Goal: Use online tool/utility: Utilize a website feature to perform a specific function

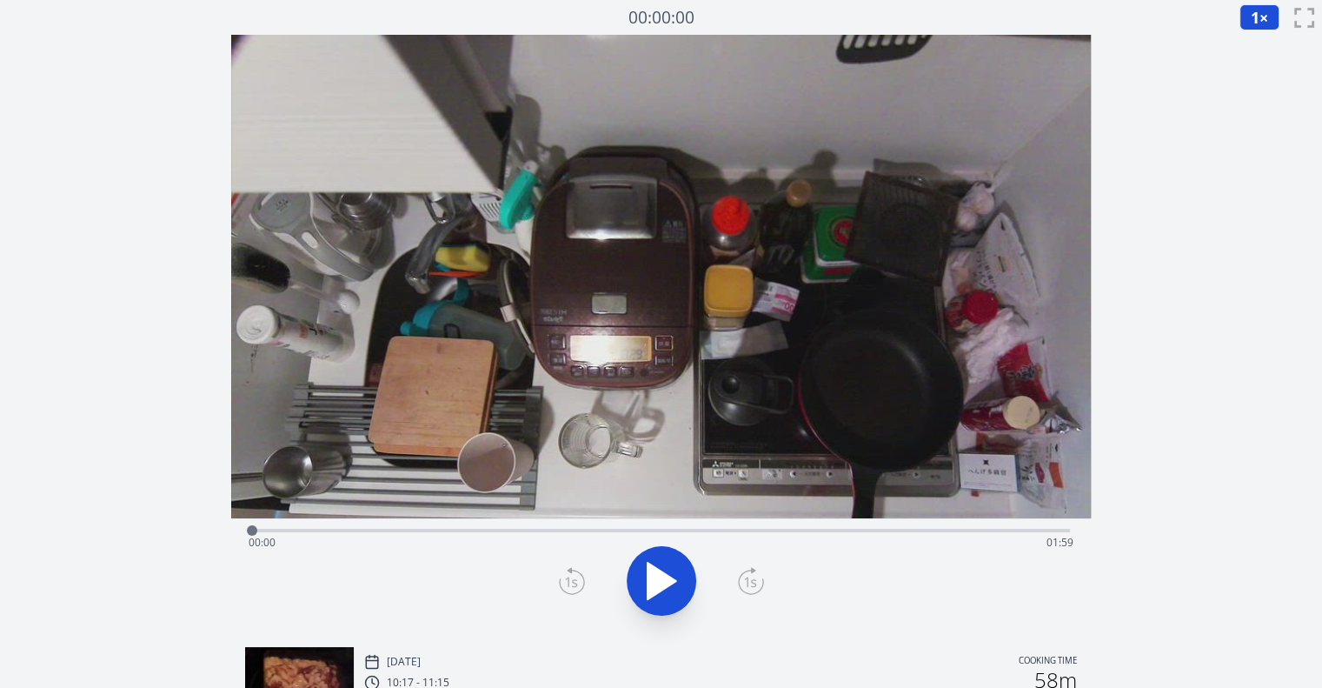
click at [262, 529] on div at bounding box center [252, 530] width 26 height 26
drag, startPoint x: 282, startPoint y: 527, endPoint x: 515, endPoint y: 507, distance: 234.7
click at [515, 507] on div "Time elapsed: 00:38 Time remaining: 01:21" at bounding box center [661, 334] width 860 height 598
drag, startPoint x: 522, startPoint y: 528, endPoint x: 301, endPoint y: 548, distance: 222.6
click at [301, 532] on div "Time elapsed: 00:39 Time remaining: 01:20" at bounding box center [661, 529] width 818 height 3
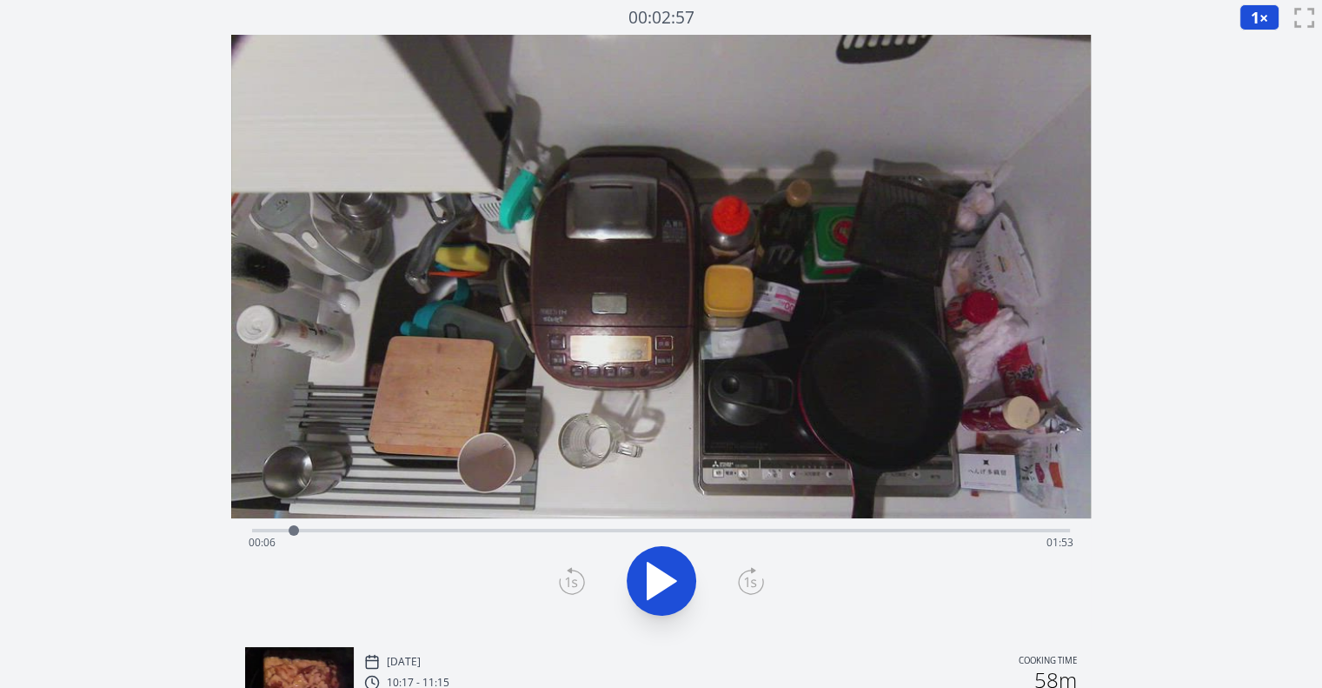
drag, startPoint x: 309, startPoint y: 528, endPoint x: 295, endPoint y: 530, distance: 14.0
click at [295, 530] on div at bounding box center [294, 530] width 10 height 10
click at [657, 573] on icon at bounding box center [661, 580] width 49 height 49
click at [561, 583] on icon at bounding box center [572, 581] width 26 height 28
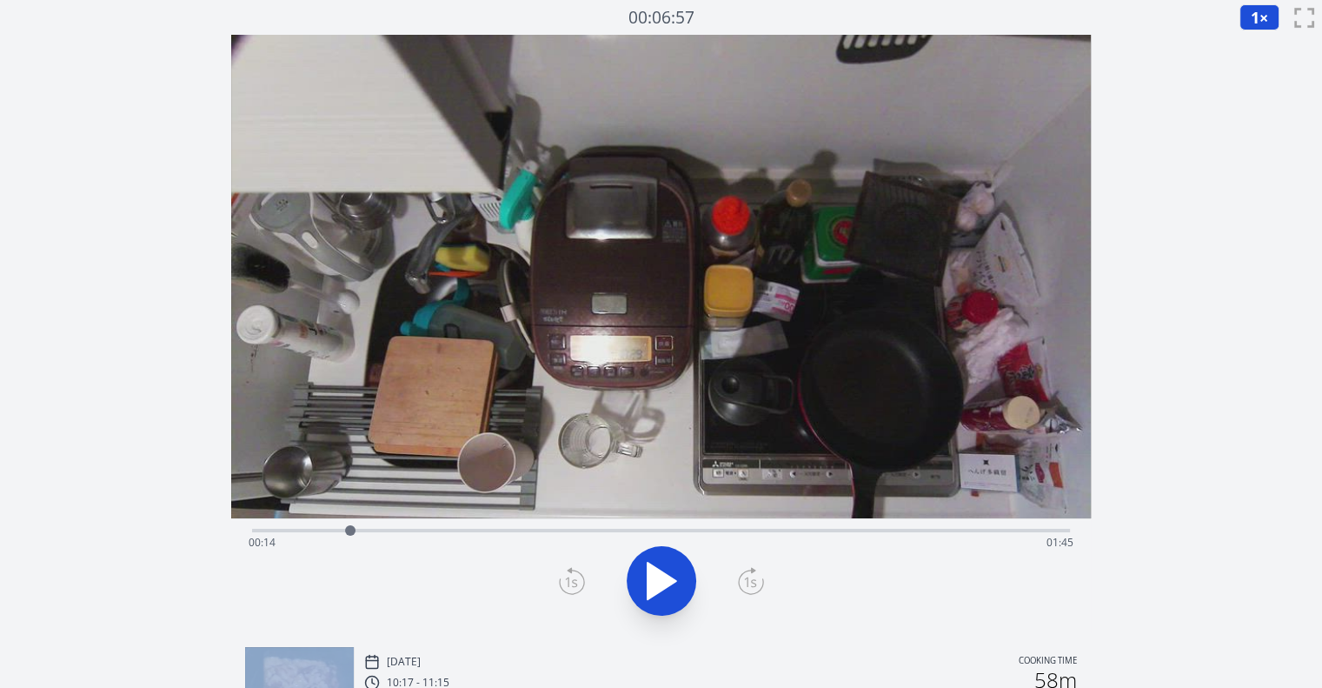
click at [561, 583] on icon at bounding box center [572, 581] width 26 height 28
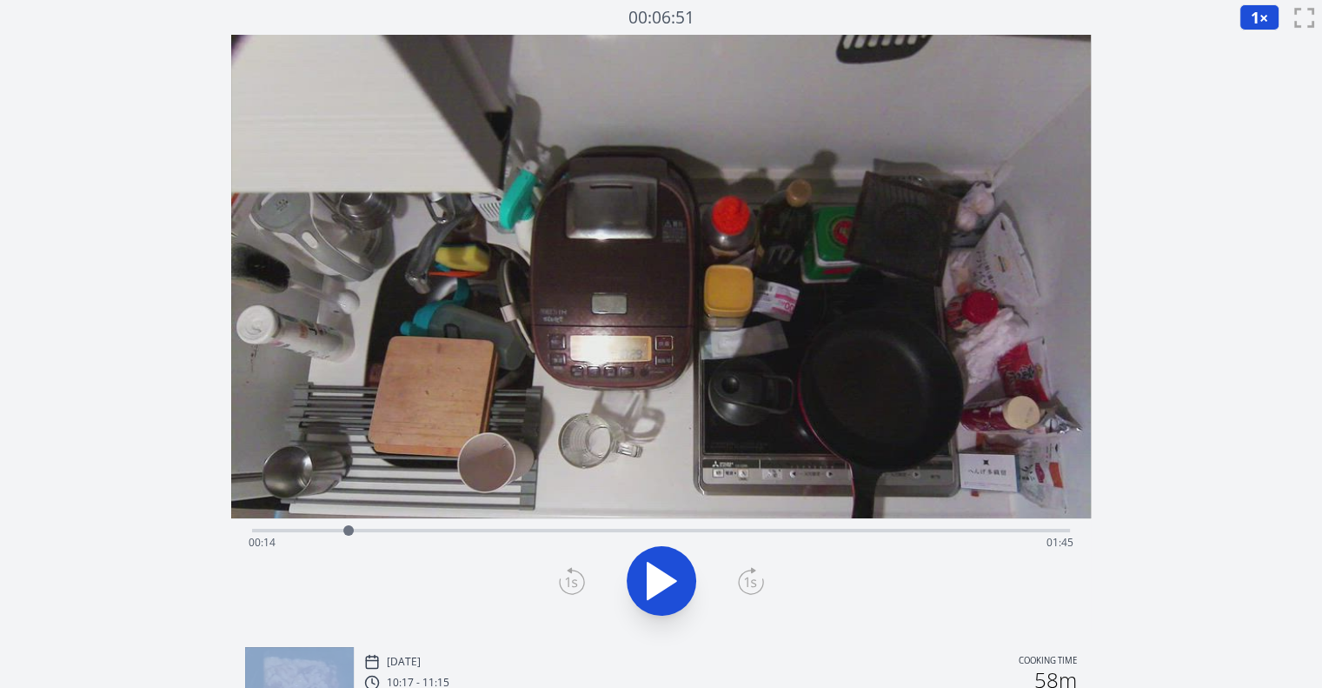
click at [561, 583] on icon at bounding box center [572, 581] width 26 height 28
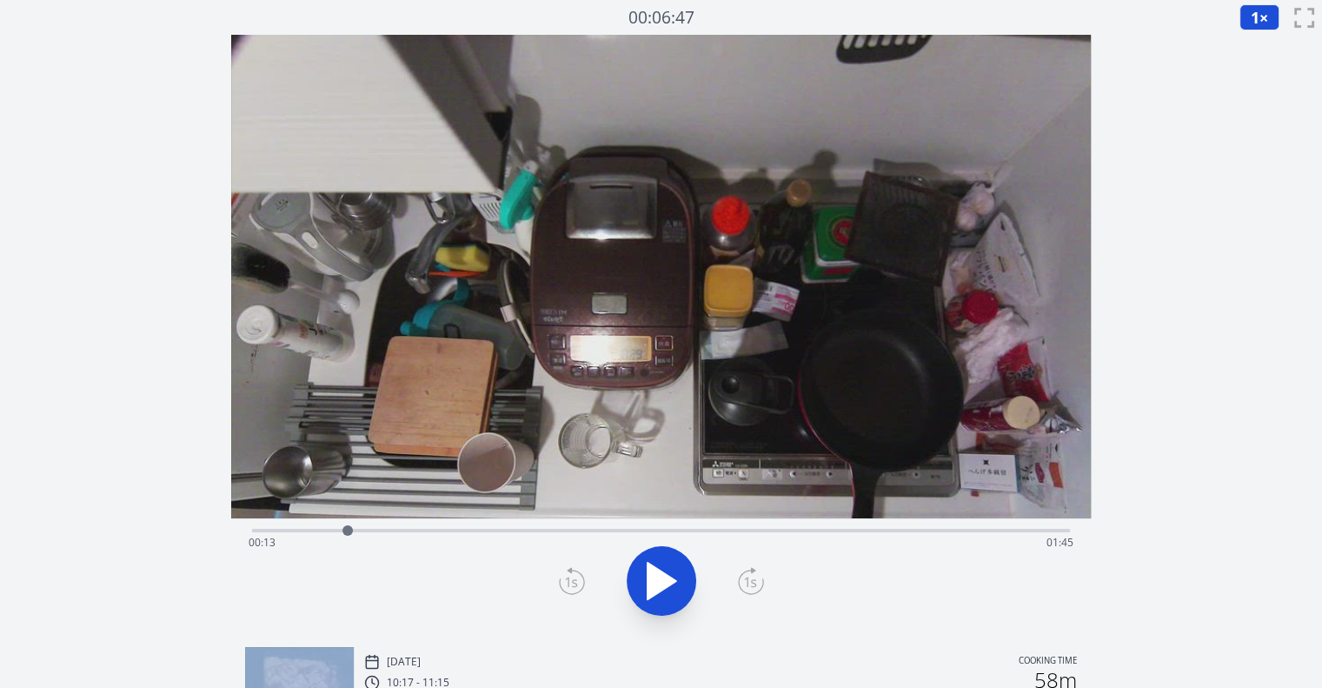
click at [561, 583] on icon at bounding box center [572, 581] width 26 height 28
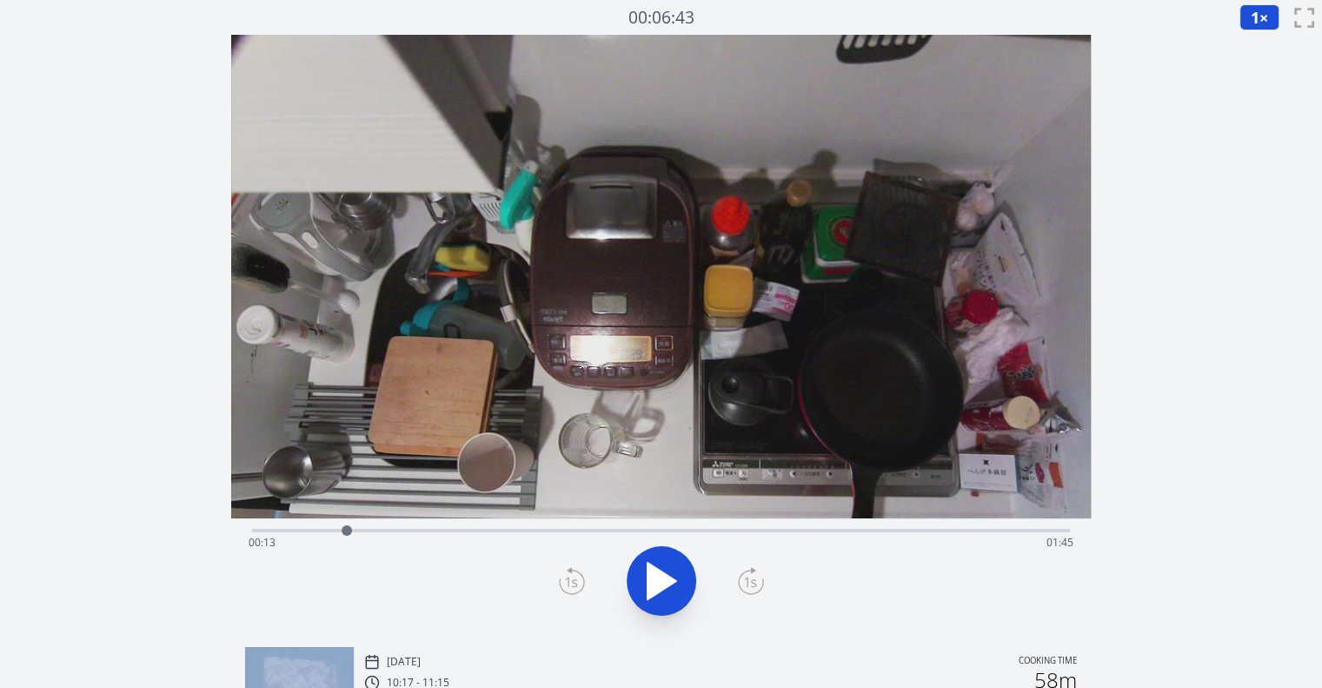
click at [561, 583] on icon at bounding box center [572, 581] width 26 height 28
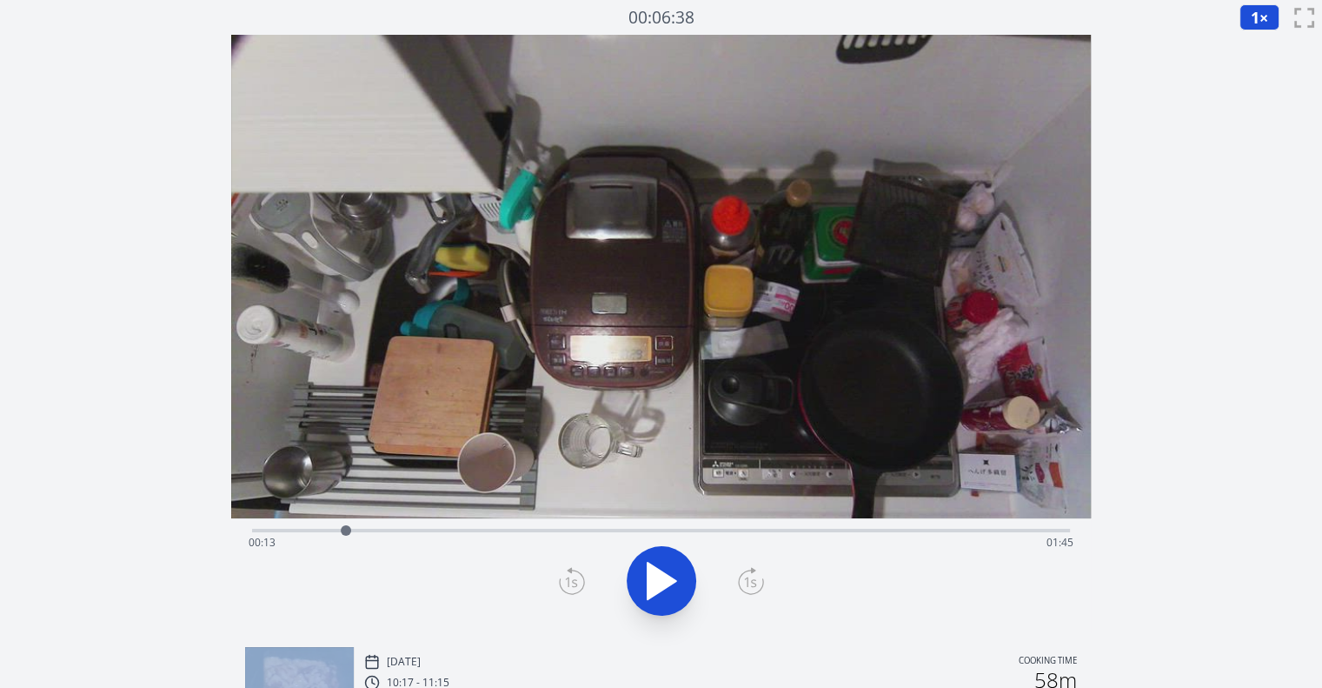
click at [561, 583] on icon at bounding box center [572, 581] width 26 height 28
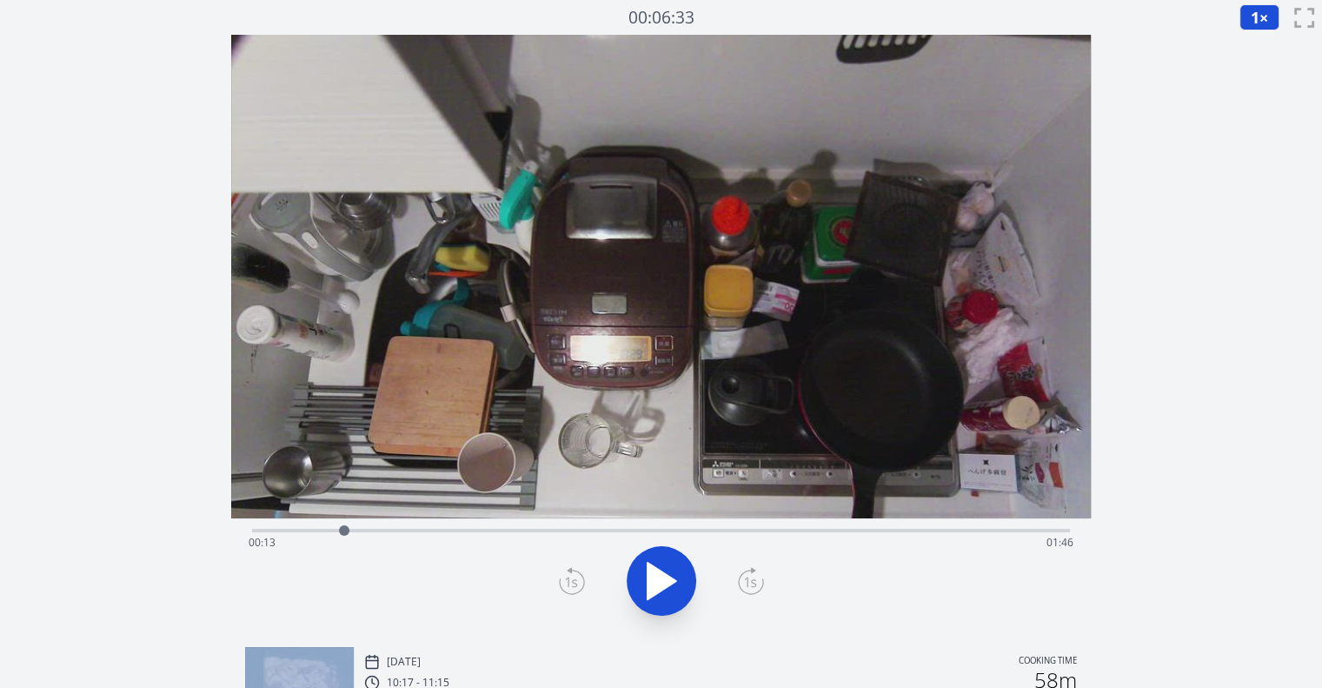
click at [561, 583] on icon at bounding box center [572, 581] width 26 height 28
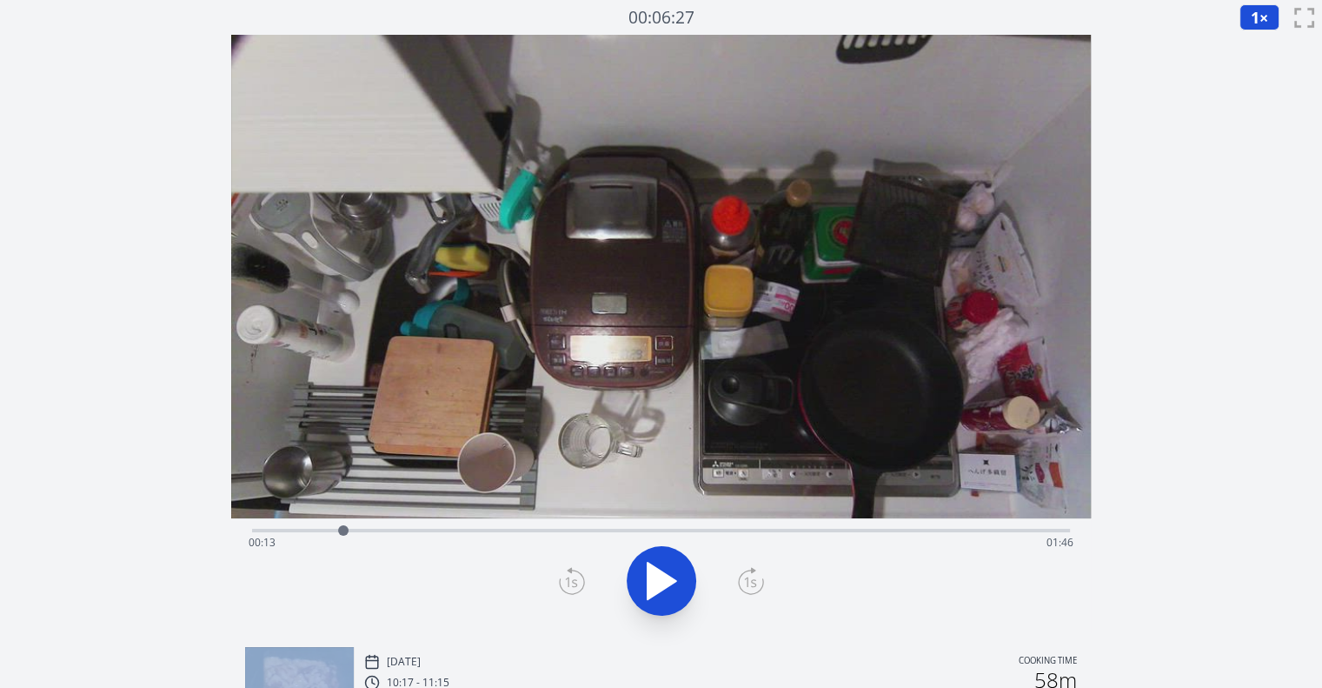
click at [561, 583] on icon at bounding box center [572, 581] width 26 height 28
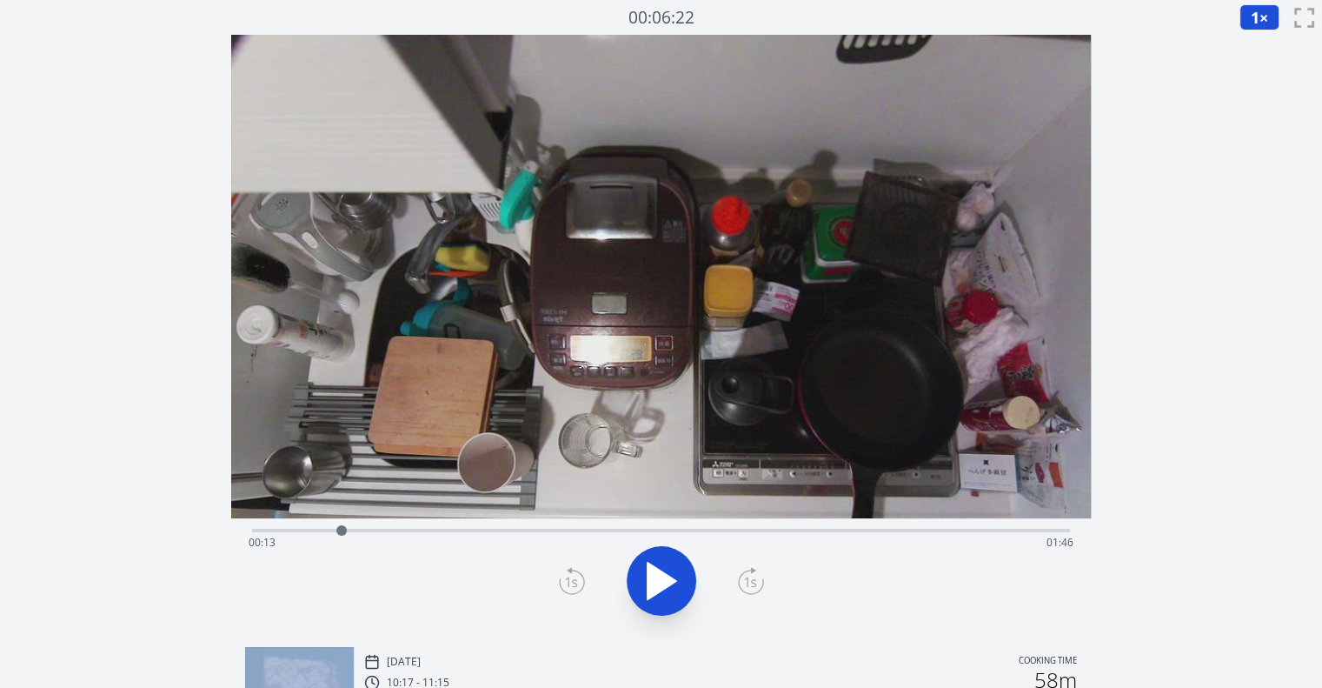
click at [561, 583] on icon at bounding box center [572, 581] width 26 height 28
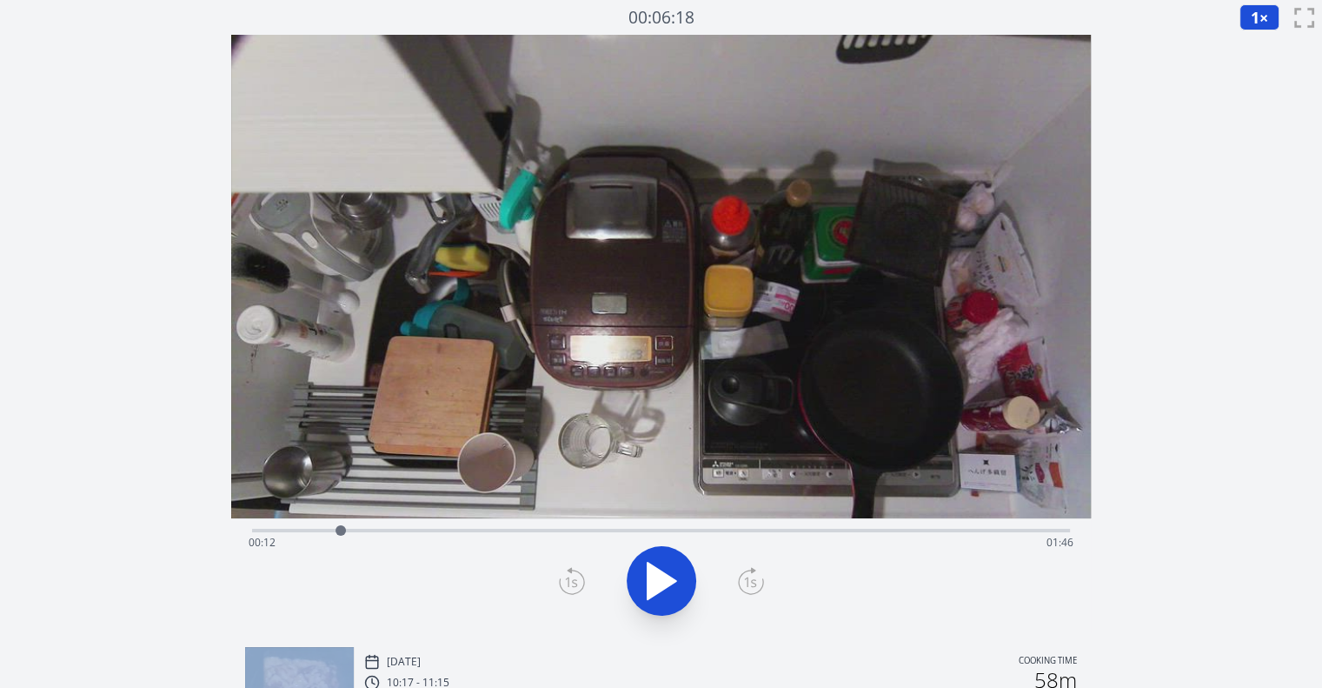
click at [561, 583] on icon at bounding box center [572, 581] width 26 height 28
click at [741, 581] on icon at bounding box center [751, 581] width 26 height 28
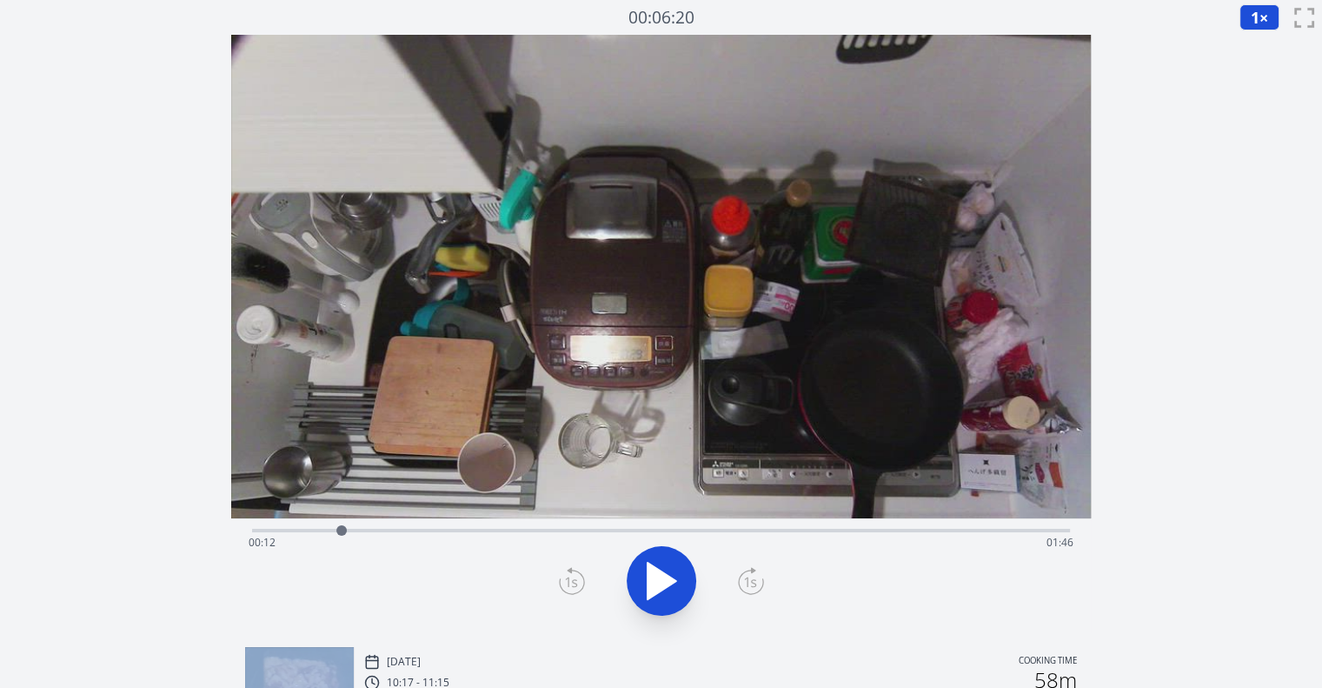
click at [741, 581] on icon at bounding box center [751, 581] width 26 height 28
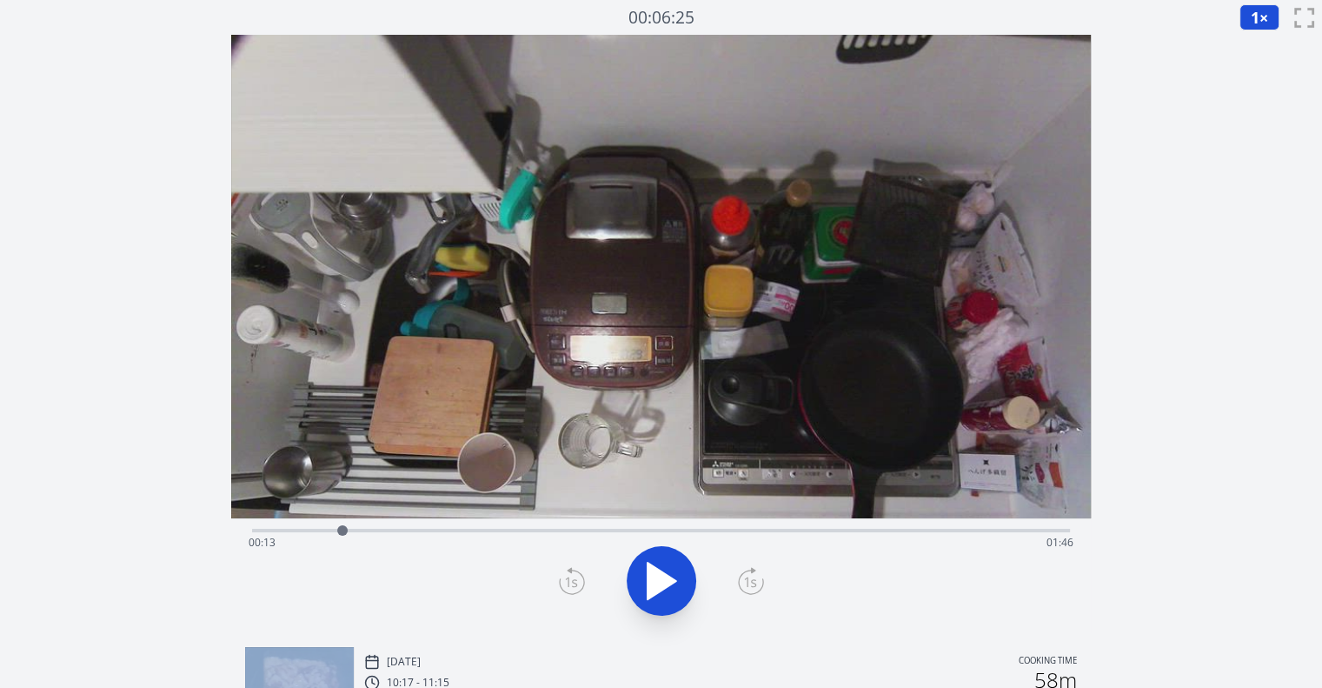
click at [741, 581] on icon at bounding box center [751, 581] width 26 height 28
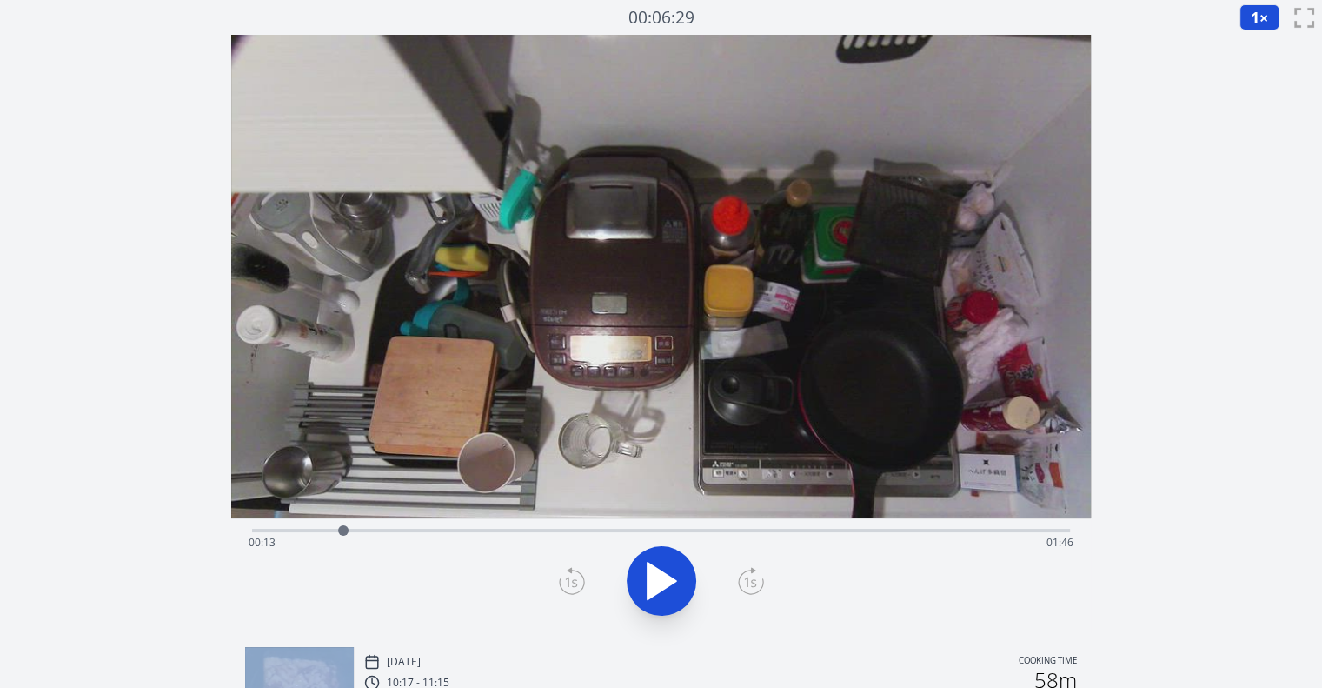
click at [741, 581] on icon at bounding box center [751, 581] width 26 height 28
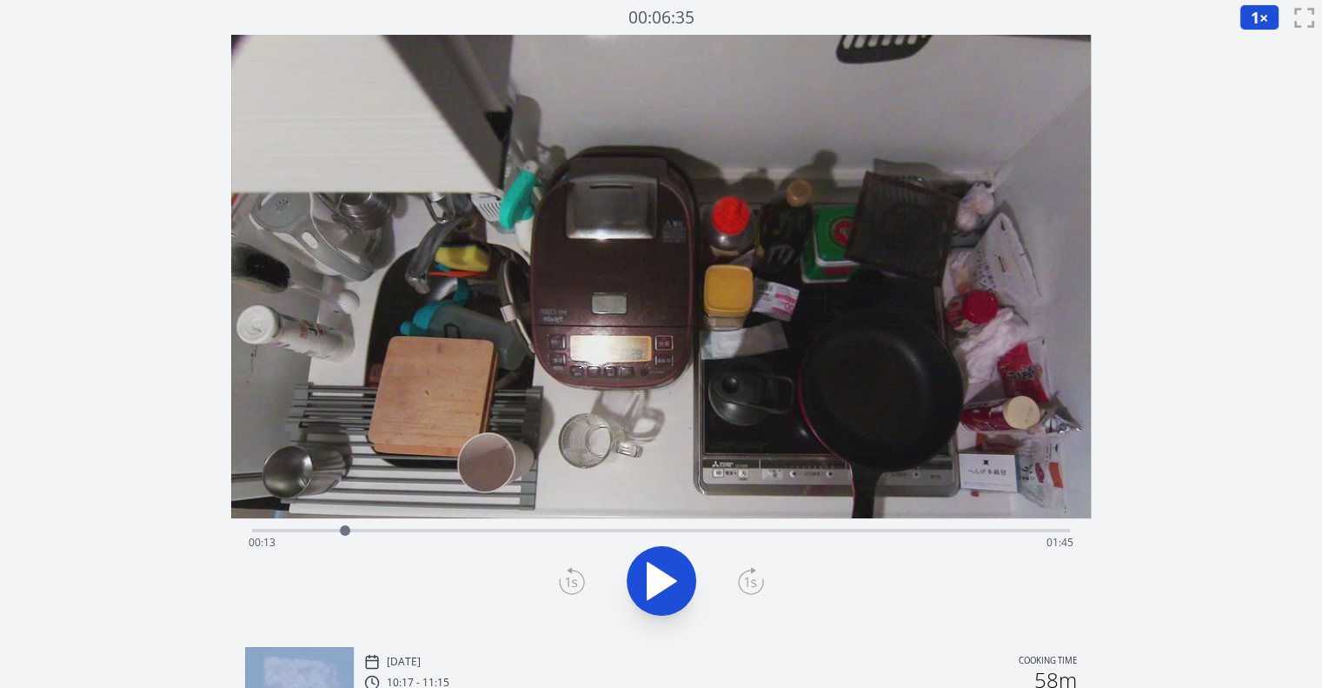
click at [741, 581] on icon at bounding box center [751, 581] width 26 height 28
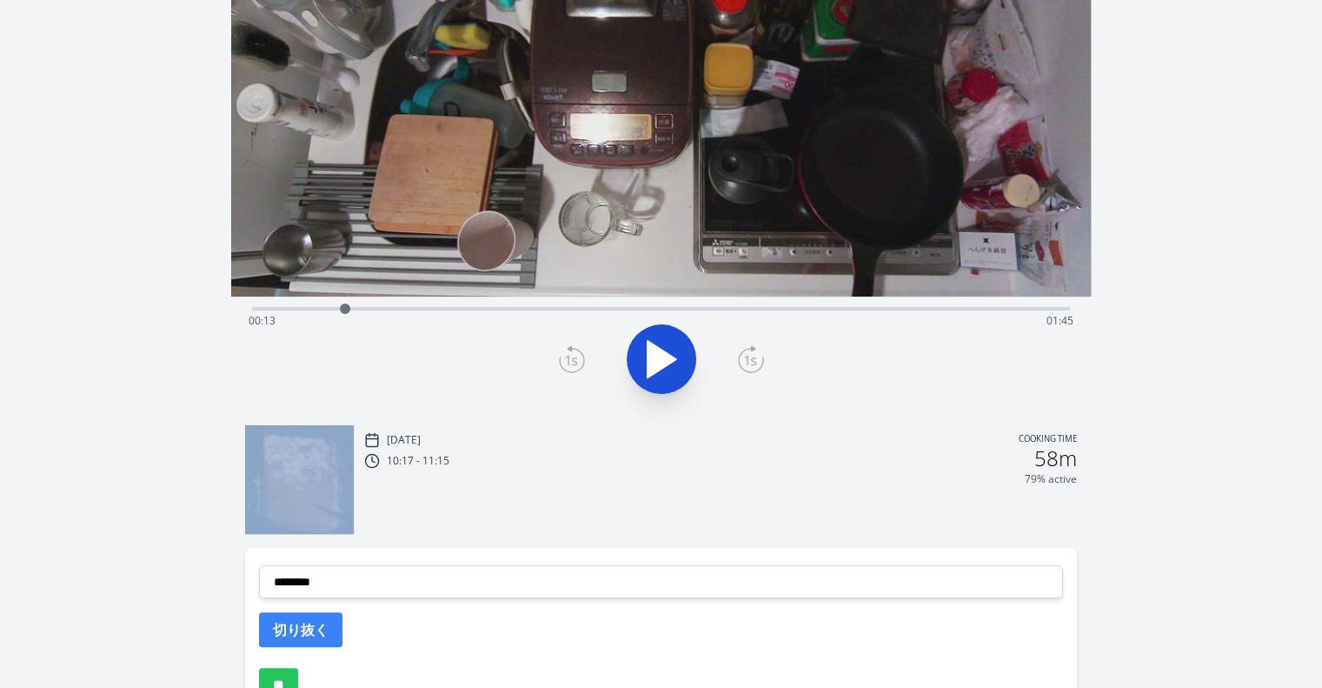
scroll to position [238, 0]
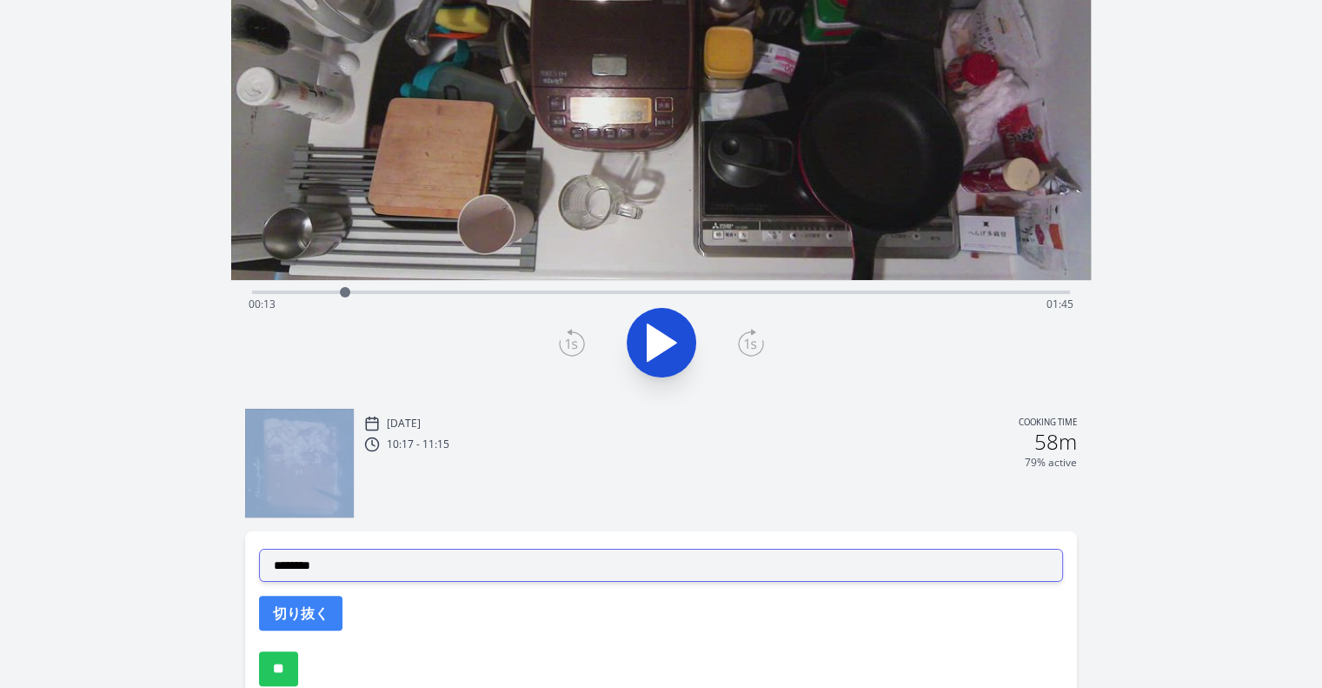
click at [557, 562] on select "**********" at bounding box center [661, 564] width 804 height 33
select select "**********"
click at [259, 548] on select "**********" at bounding box center [661, 564] width 804 height 33
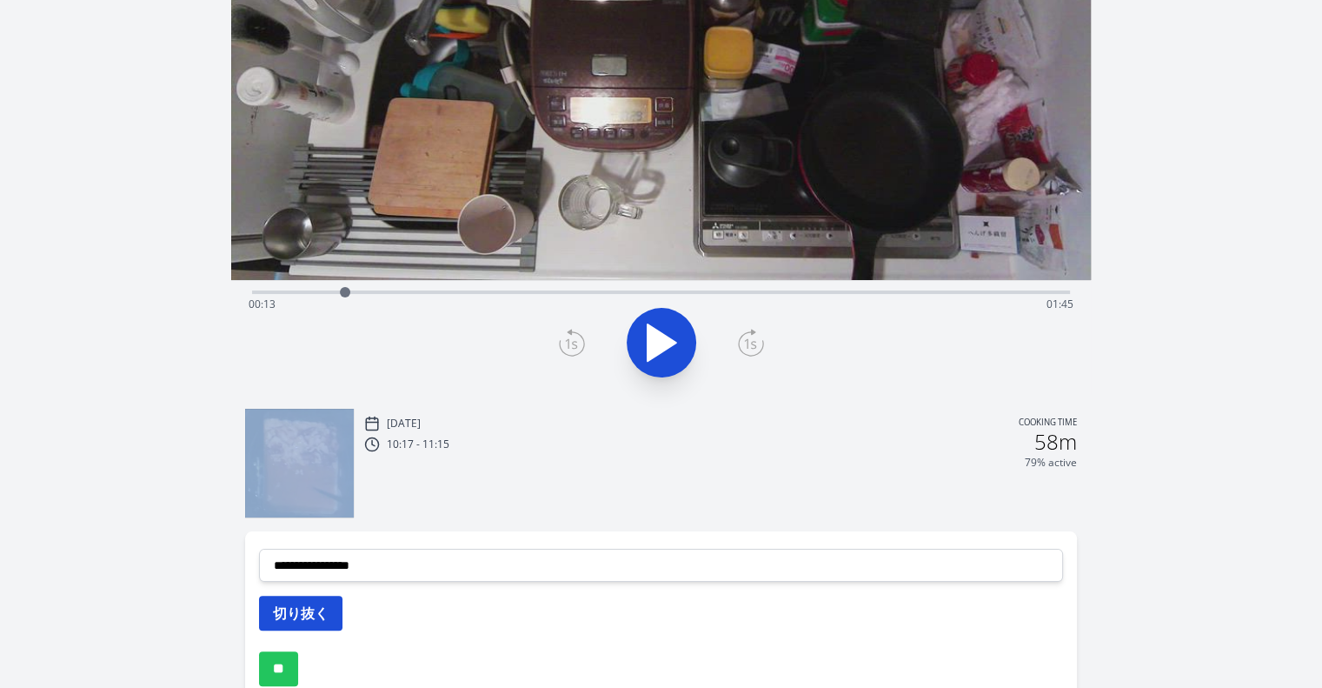
click at [320, 608] on button "切り抜く" at bounding box center [300, 612] width 83 height 35
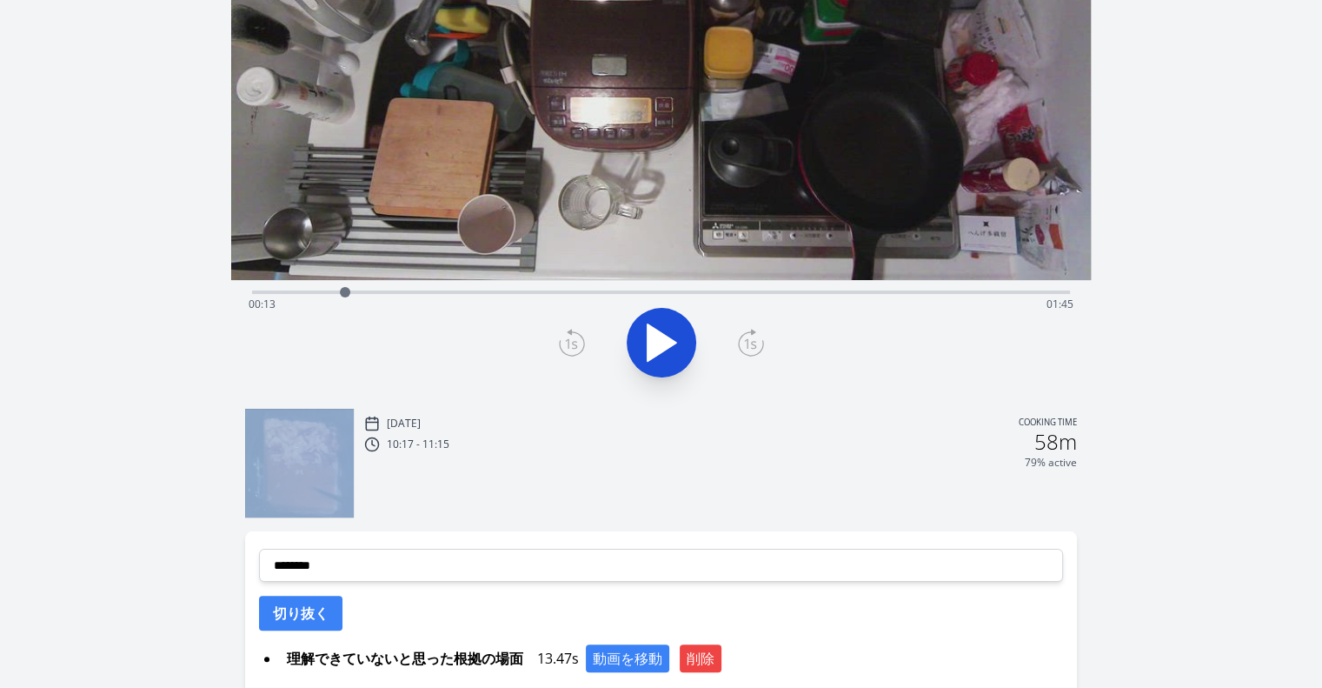
drag, startPoint x: 657, startPoint y: 425, endPoint x: 649, endPoint y: 363, distance: 62.2
click at [649, 363] on div "Time elapsed: 00:13 Time remaining: 01:45" at bounding box center [661, 311] width 860 height 1028
click at [649, 363] on icon at bounding box center [661, 342] width 49 height 49
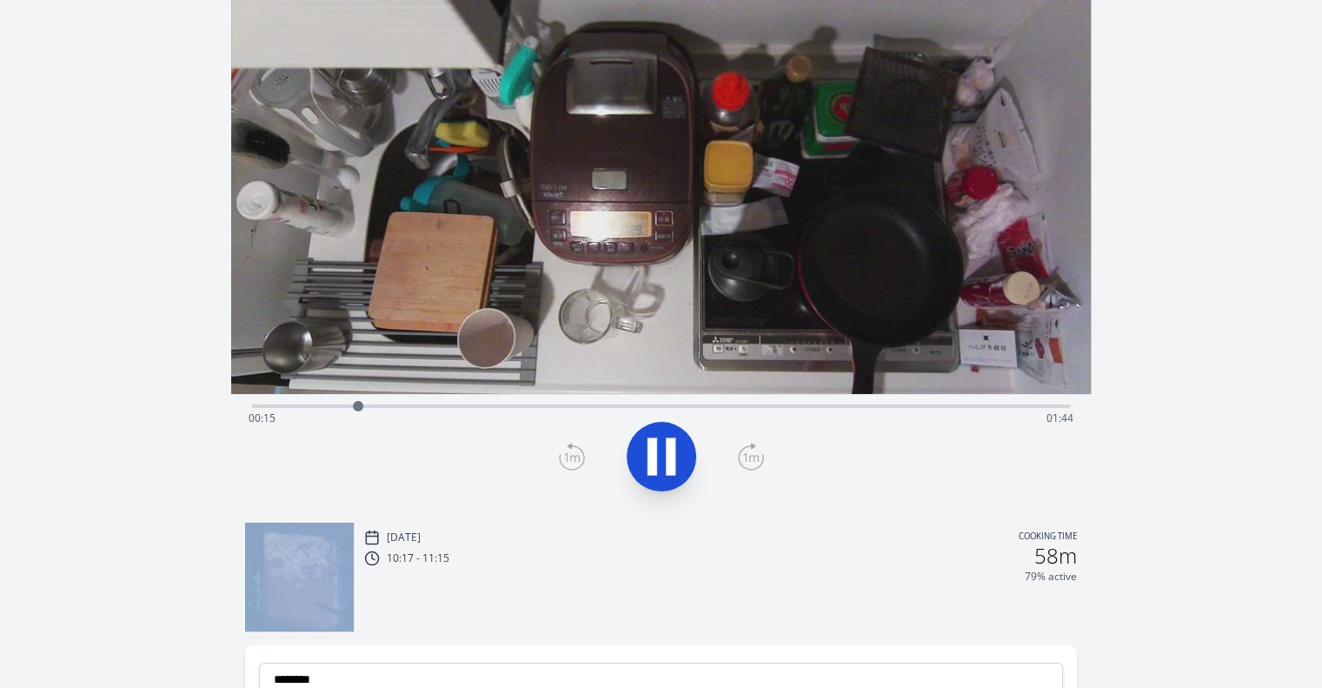
scroll to position [118, 0]
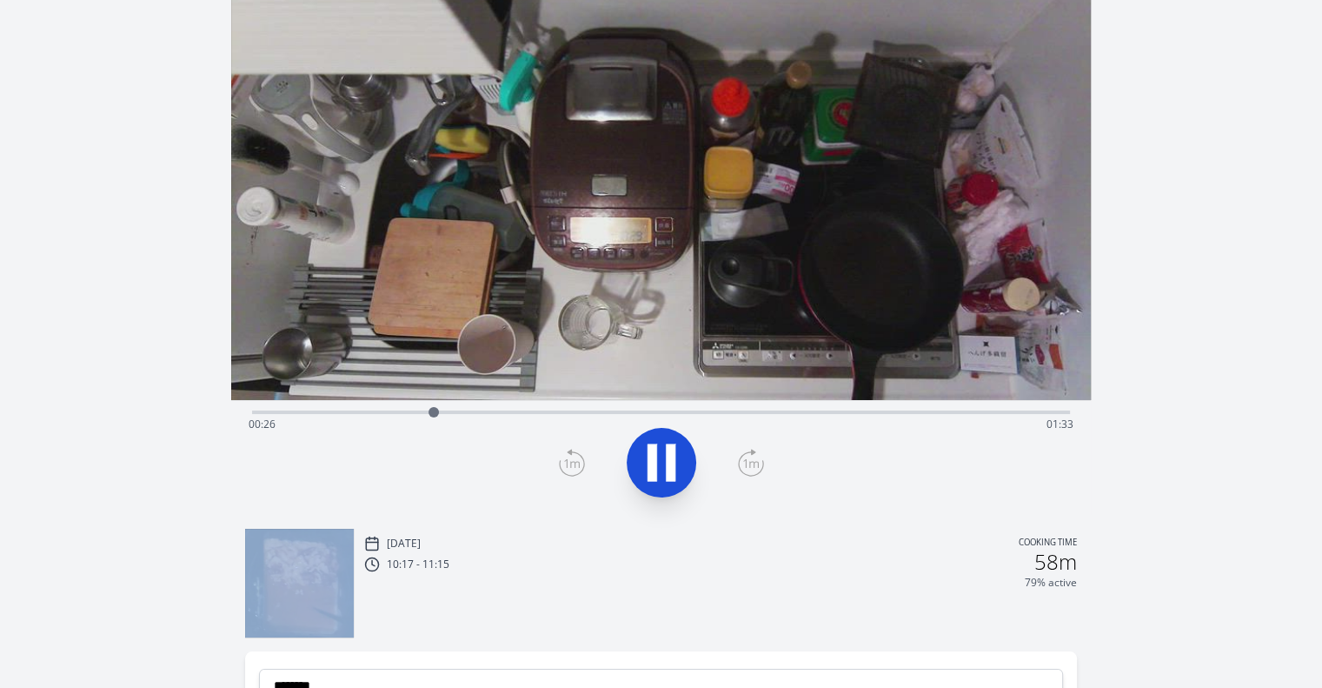
click at [671, 464] on icon at bounding box center [671, 462] width 10 height 37
click at [671, 464] on icon at bounding box center [662, 462] width 29 height 37
click at [671, 464] on icon at bounding box center [671, 462] width 10 height 37
click at [442, 402] on div at bounding box center [441, 412] width 26 height 26
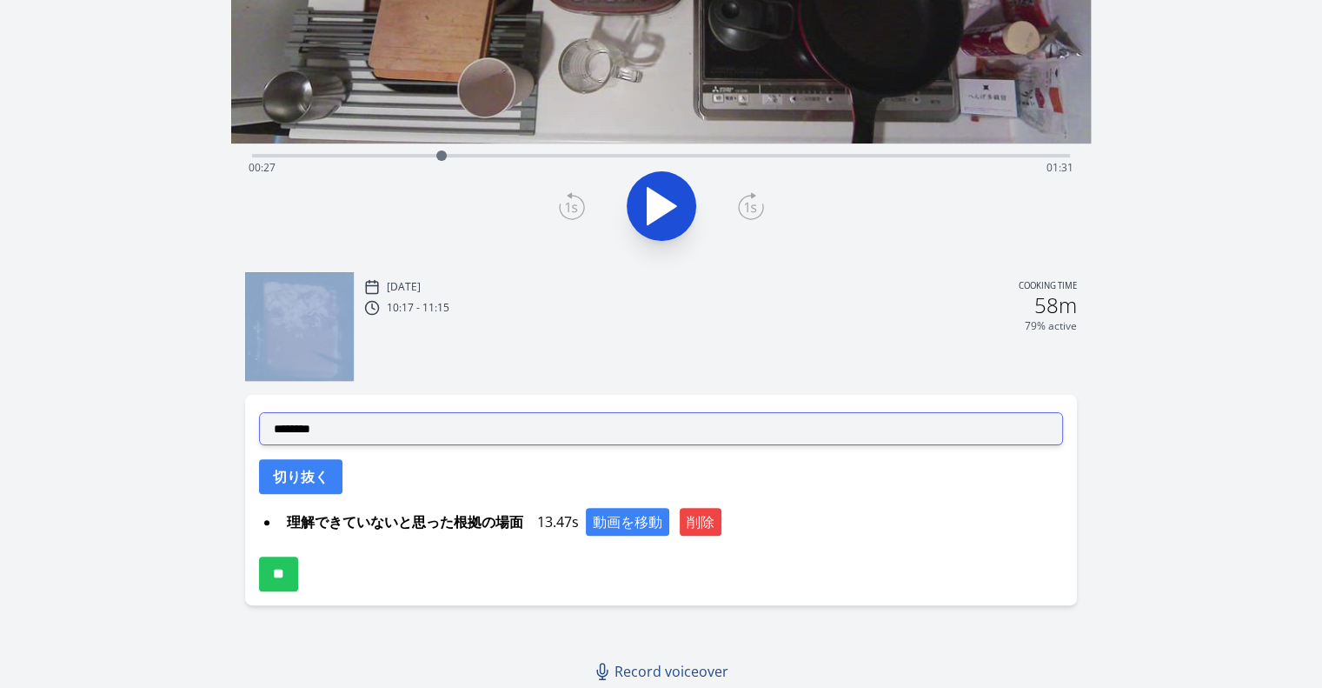
click at [542, 434] on select "**********" at bounding box center [661, 428] width 804 height 33
select select "**********"
click at [259, 412] on select "**********" at bounding box center [661, 428] width 804 height 33
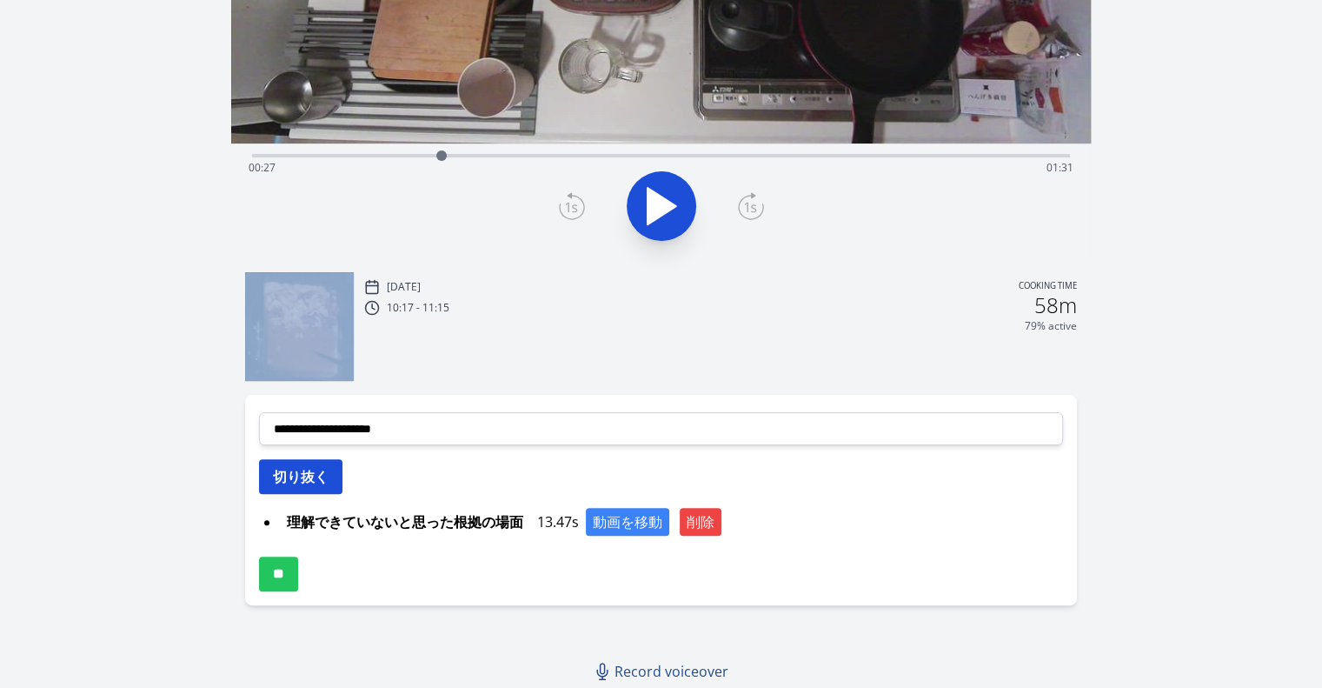
click at [330, 486] on button "切り抜く" at bounding box center [300, 476] width 83 height 35
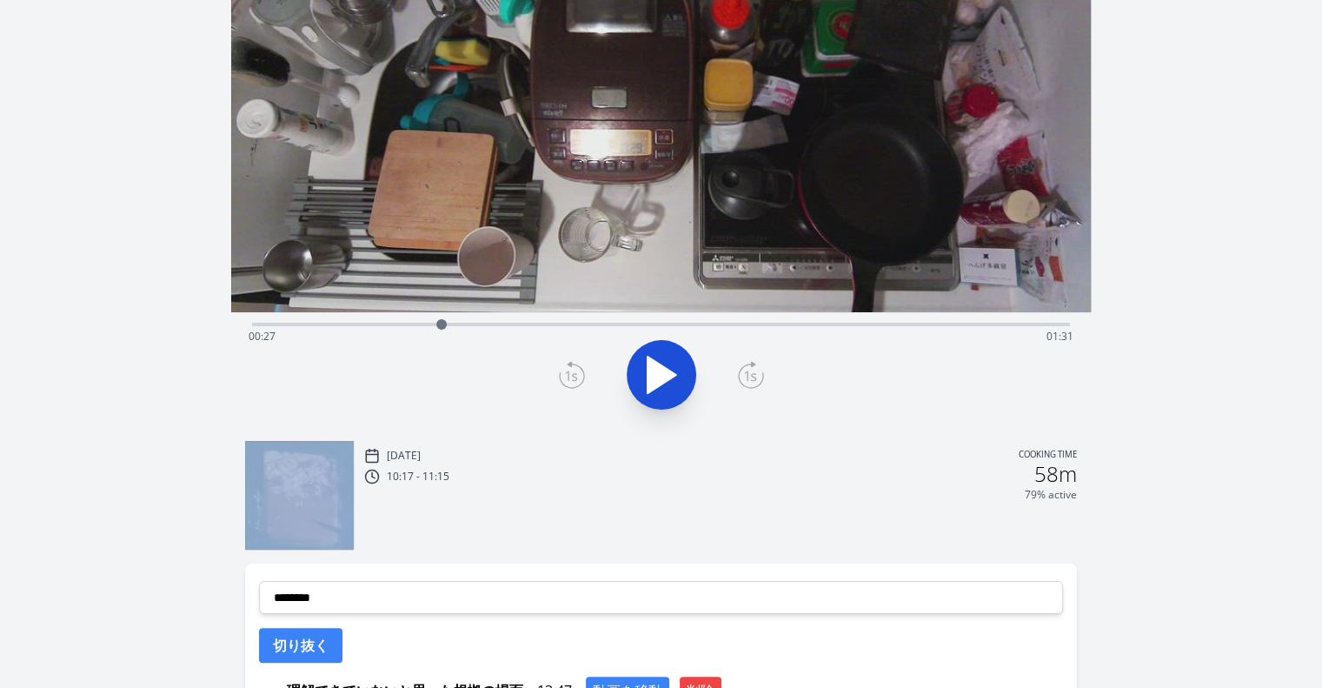
scroll to position [205, 0]
drag, startPoint x: 442, startPoint y: 322, endPoint x: 415, endPoint y: 317, distance: 27.3
click at [415, 317] on div at bounding box center [415, 325] width 26 height 26
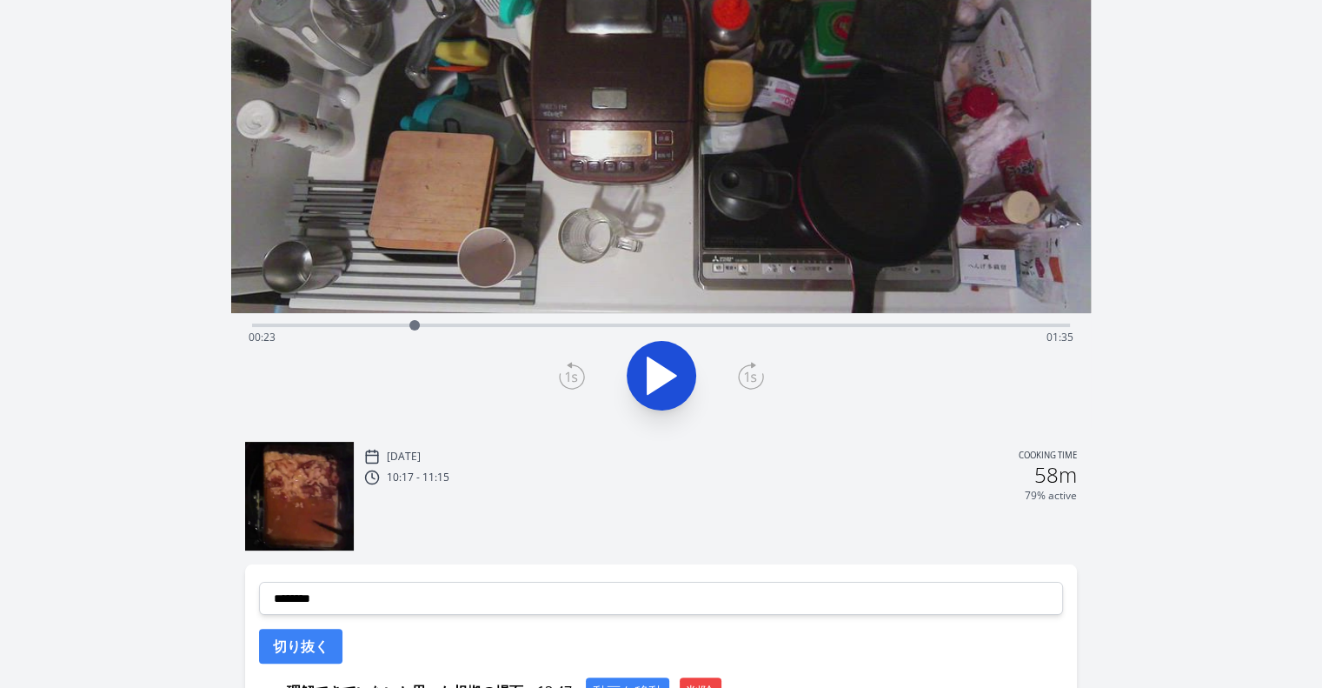
click at [554, 378] on div at bounding box center [661, 375] width 839 height 83
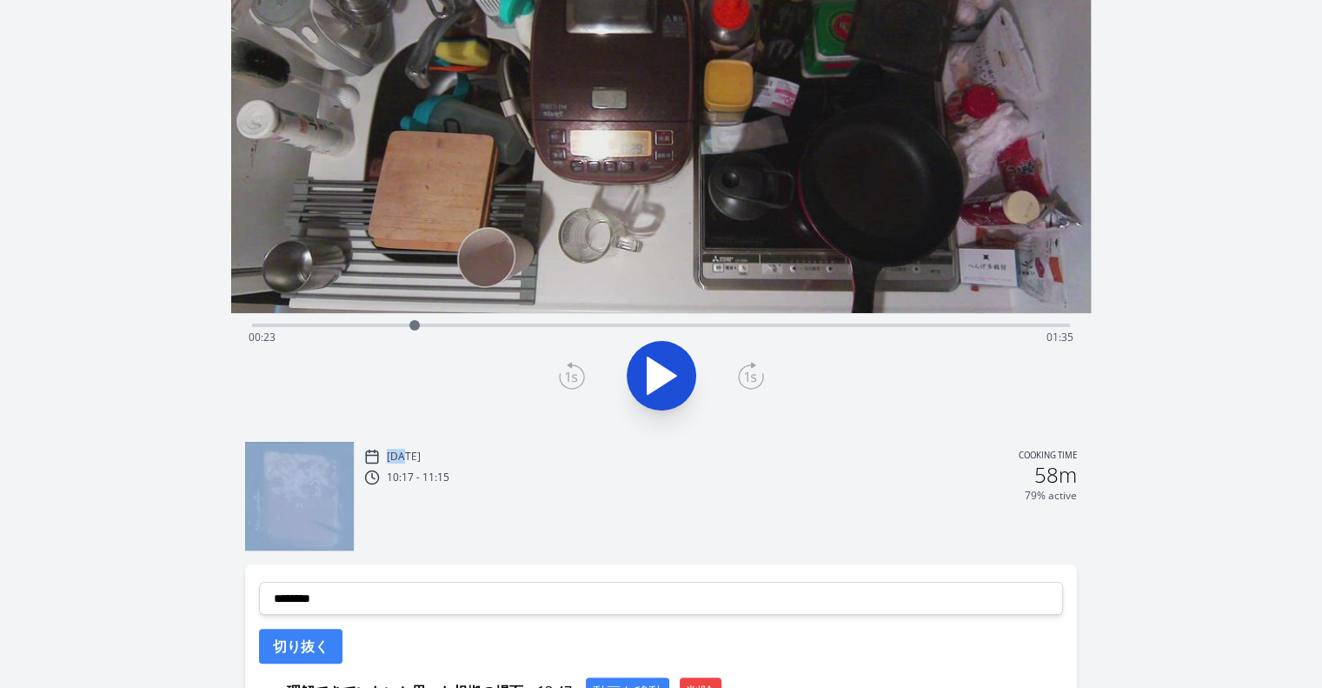
click at [554, 378] on div at bounding box center [661, 375] width 839 height 83
click at [558, 378] on div at bounding box center [661, 375] width 839 height 83
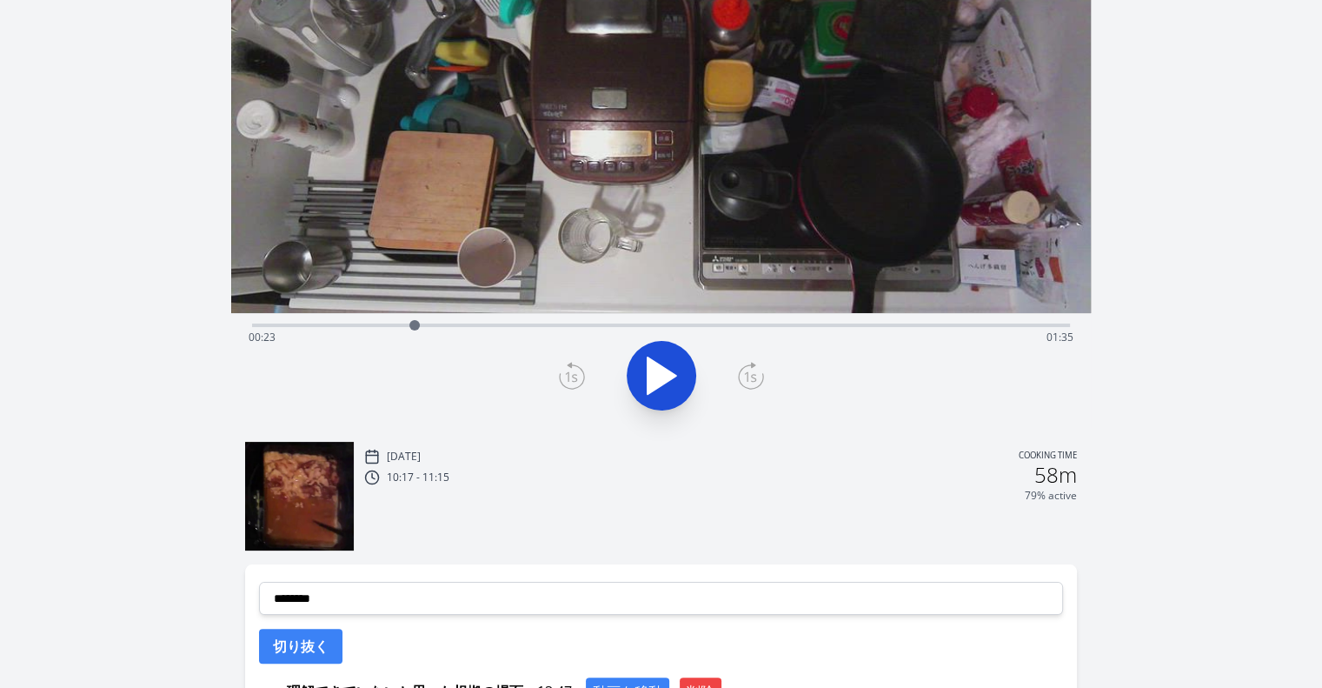
click at [559, 378] on icon at bounding box center [572, 376] width 26 height 28
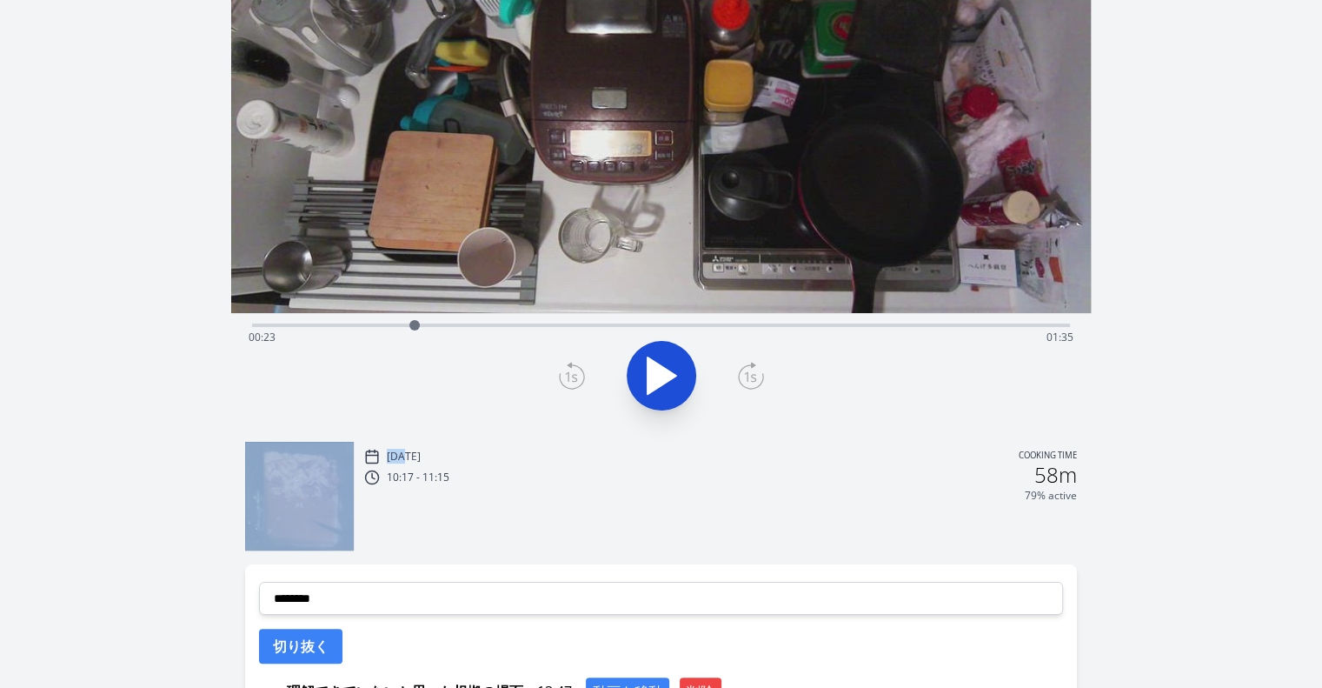
click at [566, 378] on icon at bounding box center [572, 376] width 26 height 28
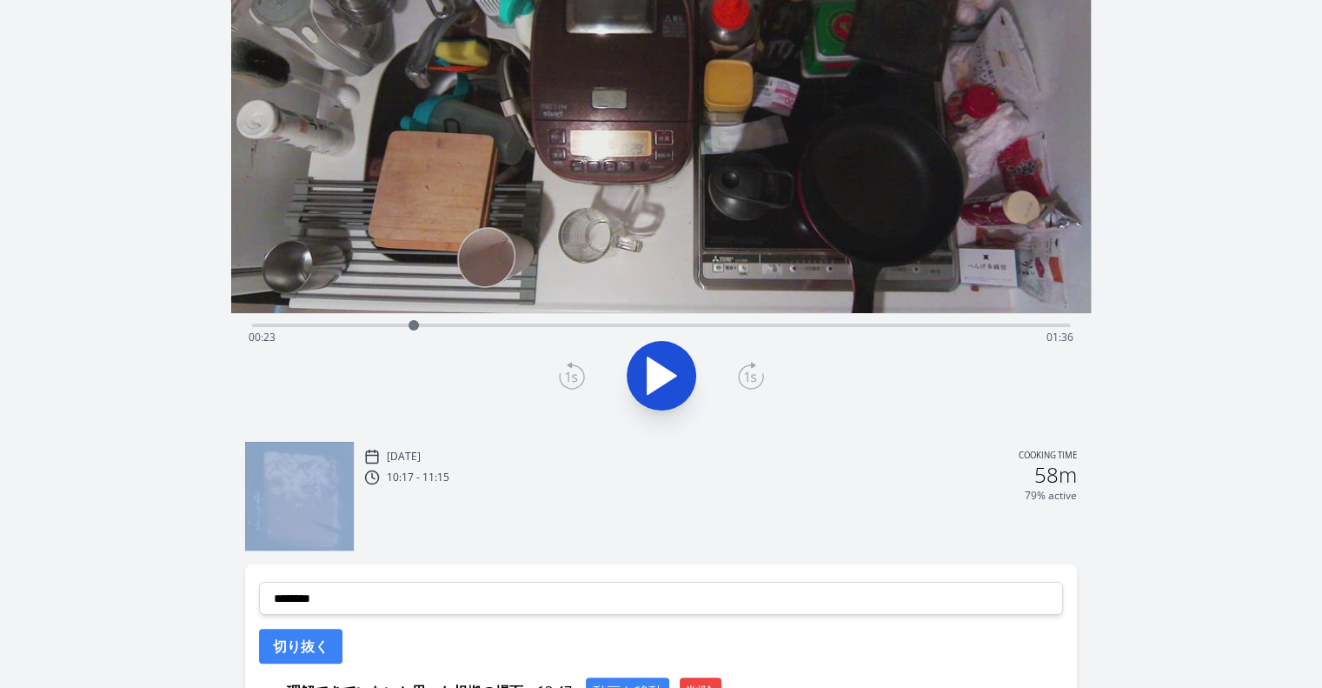
click at [566, 378] on icon at bounding box center [572, 376] width 26 height 28
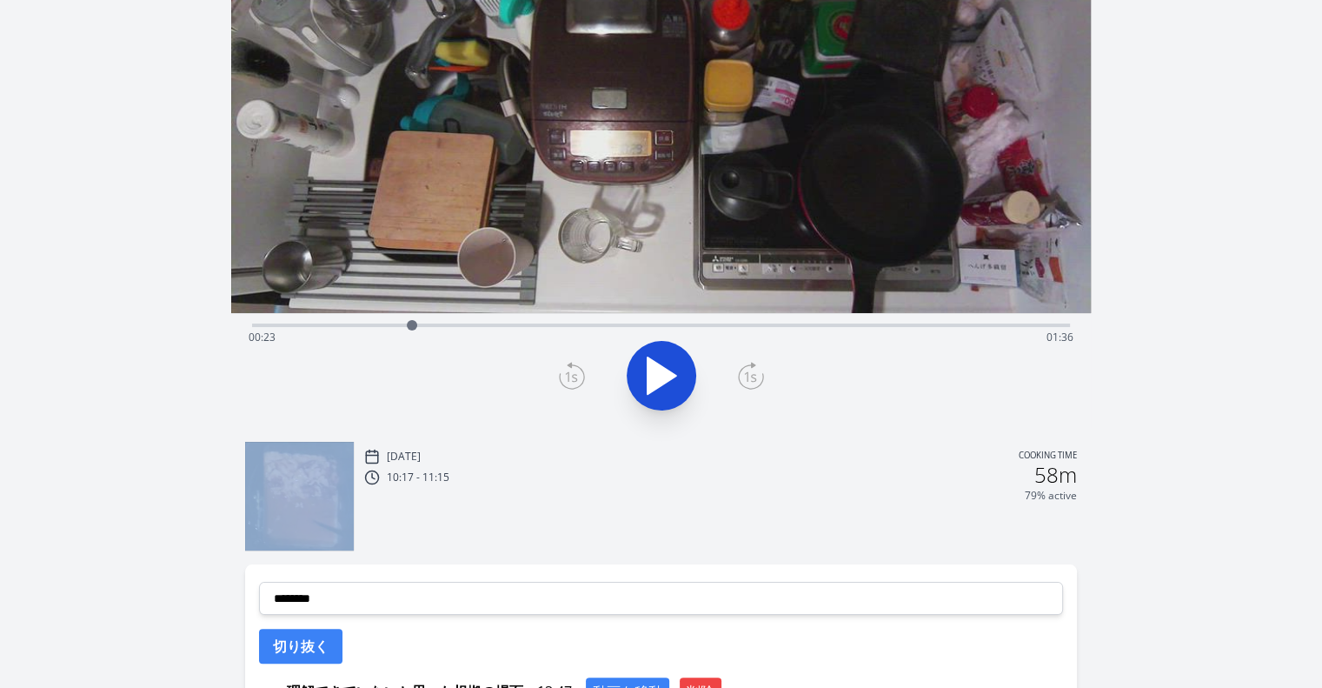
click at [566, 378] on icon at bounding box center [572, 376] width 26 height 28
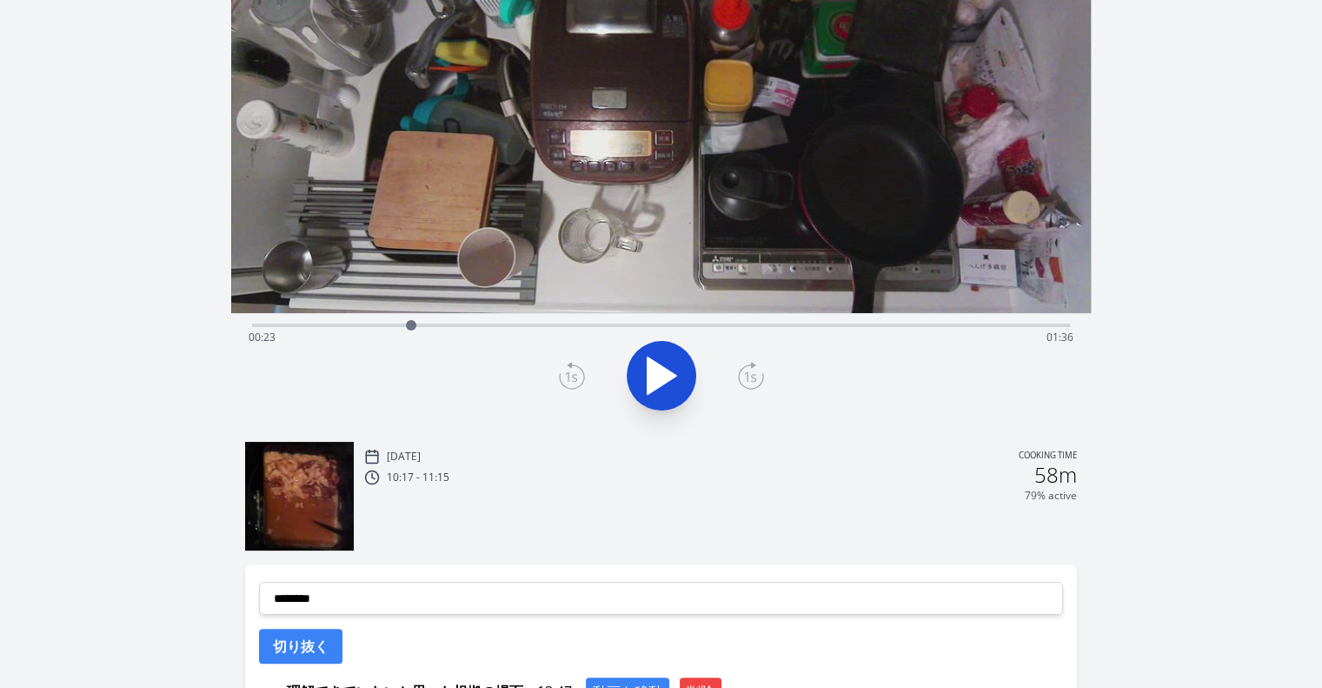
click at [566, 378] on icon at bounding box center [572, 376] width 26 height 28
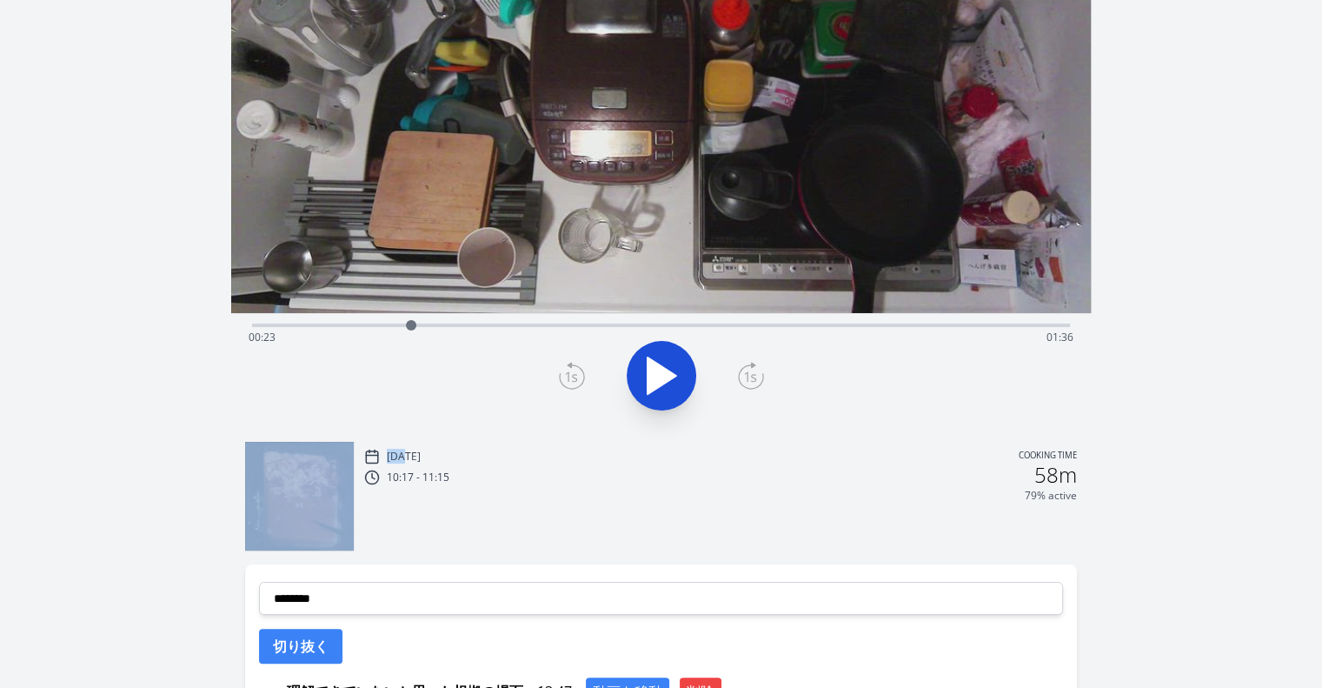
click at [566, 378] on icon at bounding box center [572, 376] width 26 height 28
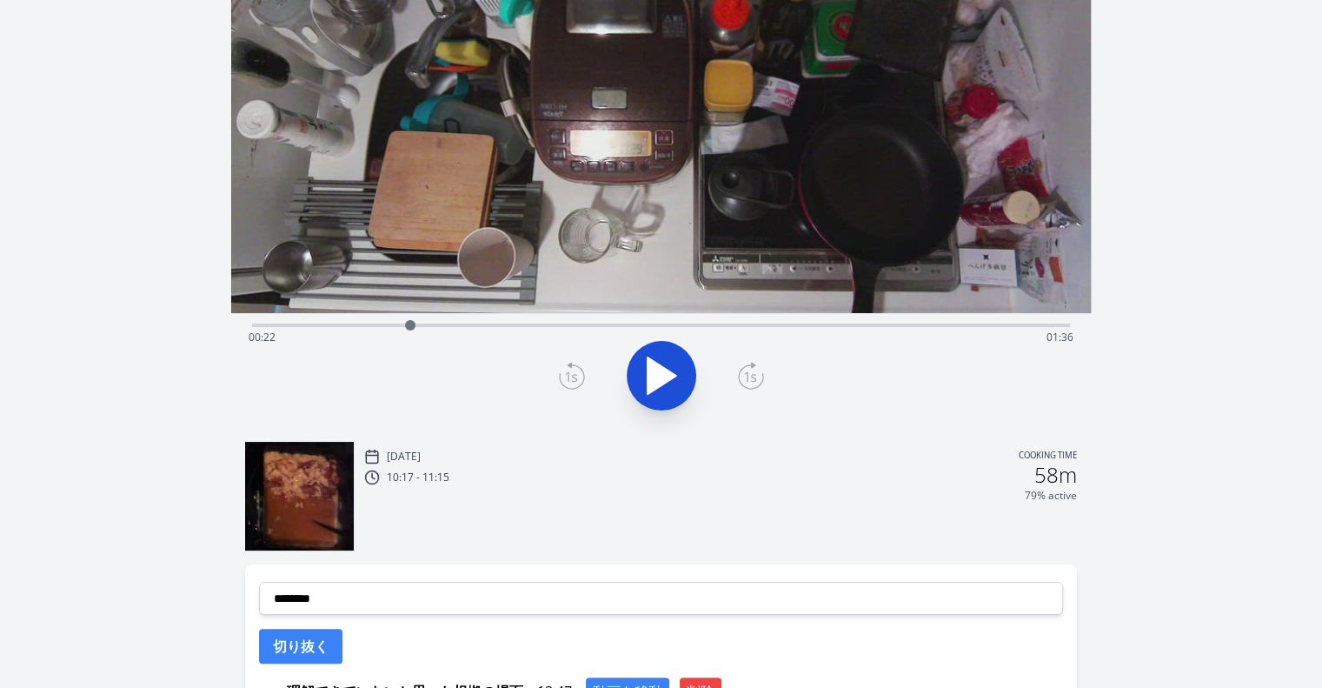
click at [566, 378] on icon at bounding box center [572, 376] width 26 height 28
drag, startPoint x: 771, startPoint y: 375, endPoint x: 755, endPoint y: 375, distance: 15.6
click at [755, 375] on div at bounding box center [661, 375] width 839 height 83
click at [755, 375] on icon at bounding box center [751, 376] width 26 height 28
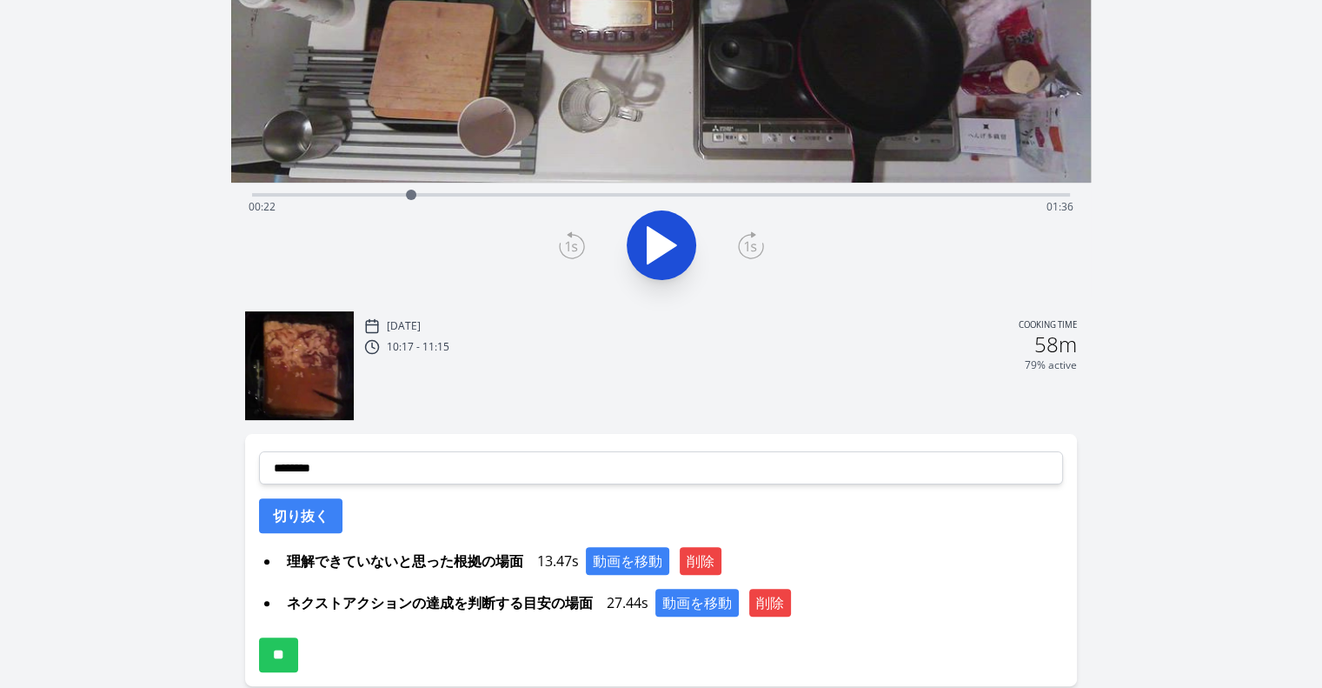
scroll to position [336, 0]
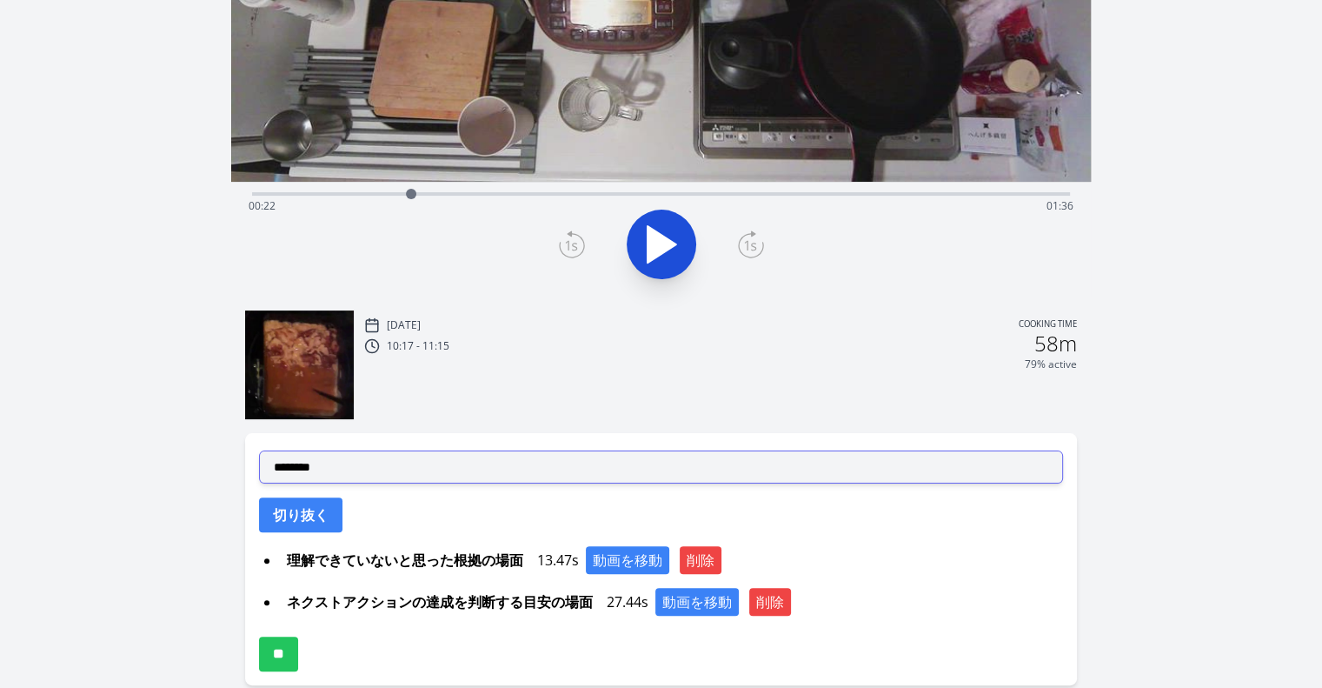
click at [681, 467] on select "**********" at bounding box center [661, 466] width 804 height 33
select select "**********"
click at [259, 450] on select "**********" at bounding box center [661, 466] width 804 height 33
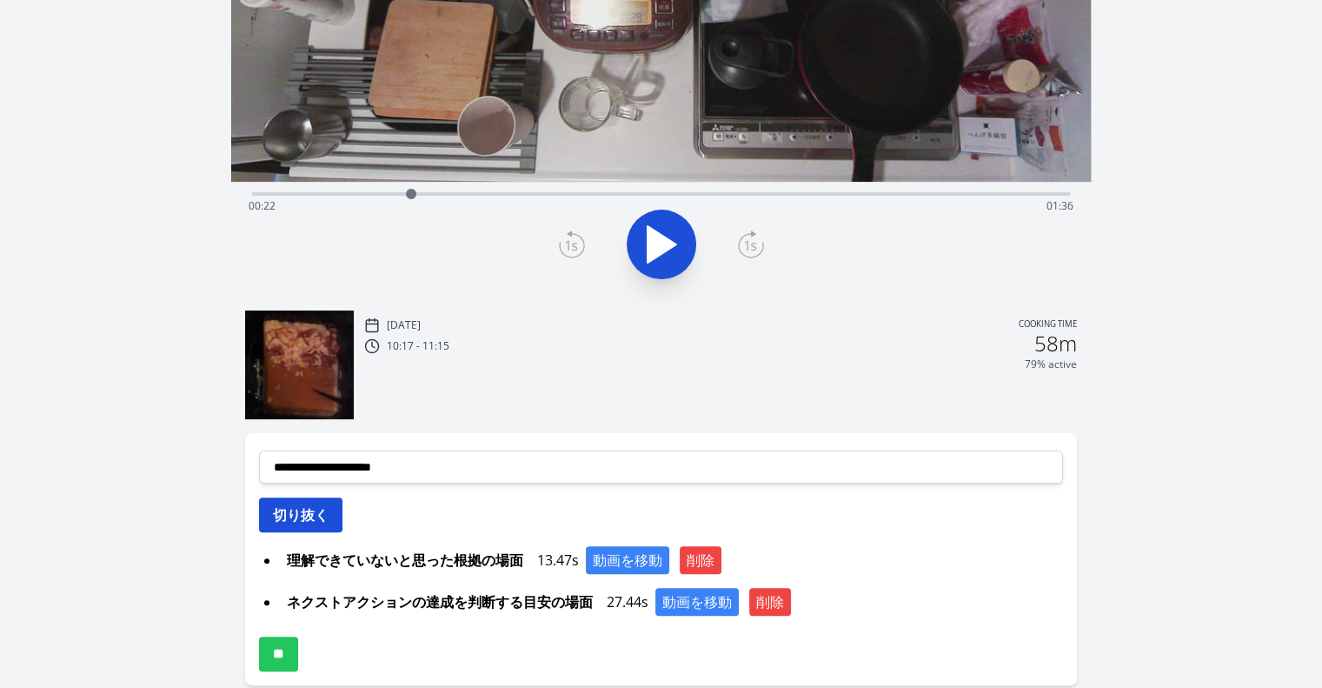
click at [326, 508] on button "切り抜く" at bounding box center [300, 514] width 83 height 35
select select
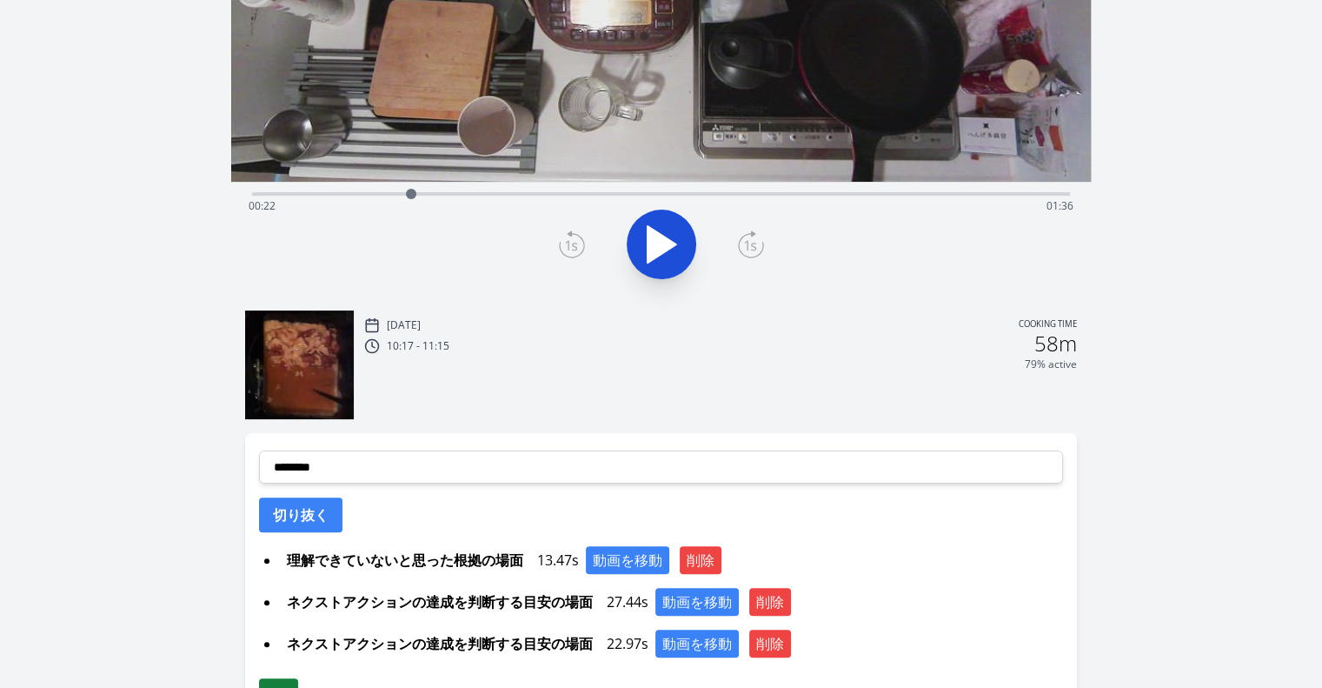
click at [298, 684] on input "**" at bounding box center [278, 695] width 39 height 35
